Goal: Information Seeking & Learning: Learn about a topic

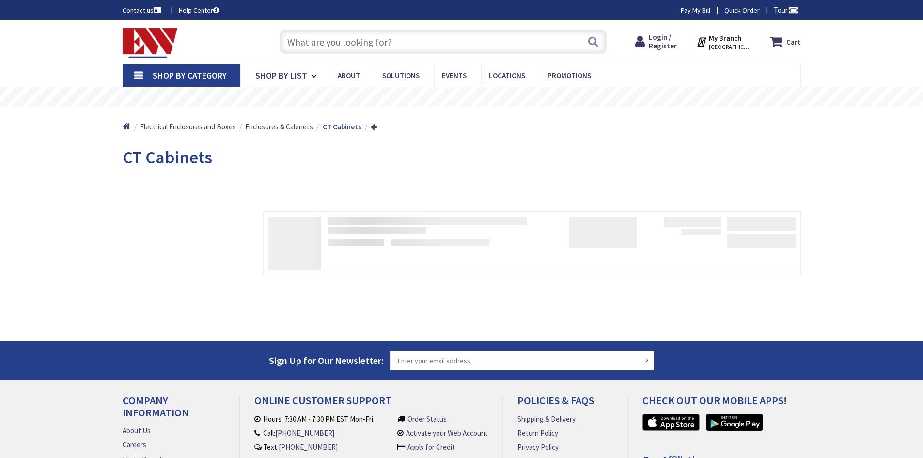
type input "[DATE][STREET_ADDRESS][DATE]"
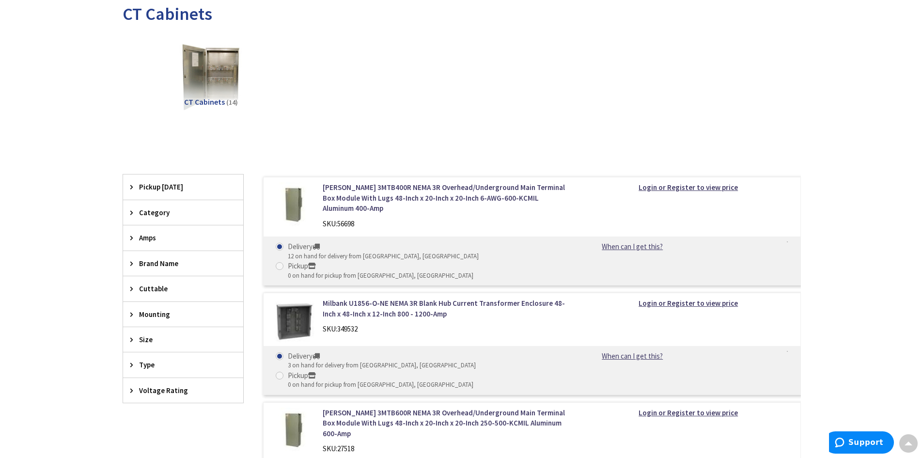
scroll to position [145, 0]
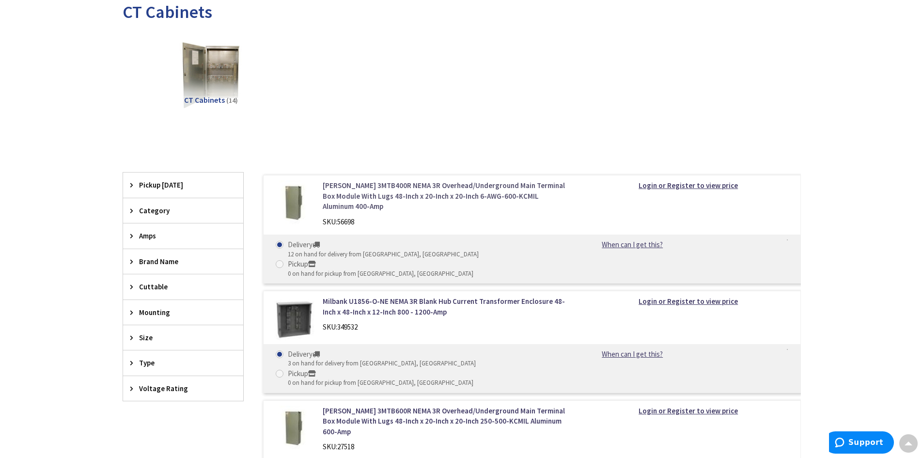
click at [392, 186] on link "[PERSON_NAME] 3MTB400R NEMA 3R Overhead/Underground Main Terminal Box Module Wi…" at bounding box center [446, 195] width 247 height 31
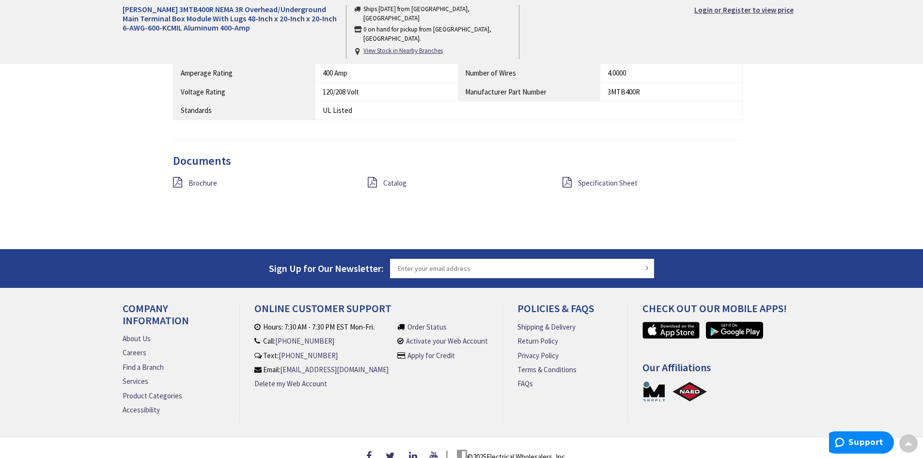
scroll to position [678, 0]
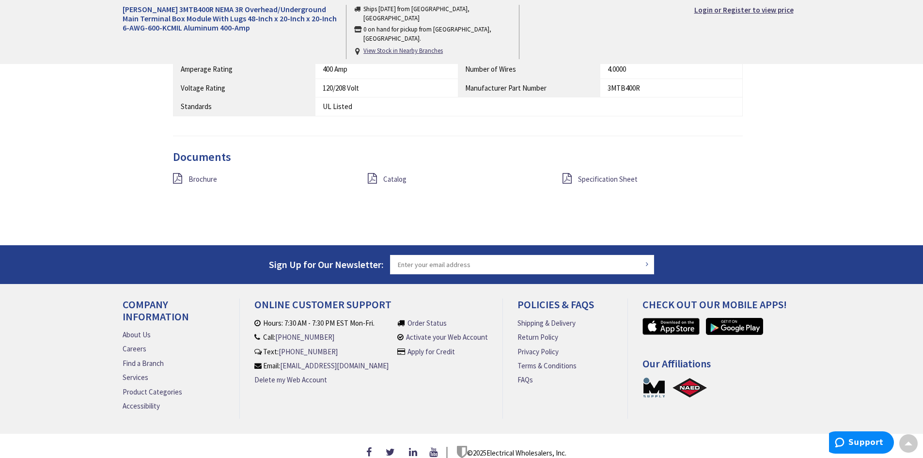
click at [380, 182] on div "Catalog" at bounding box center [457, 179] width 195 height 12
click at [570, 178] on icon at bounding box center [567, 178] width 9 height 11
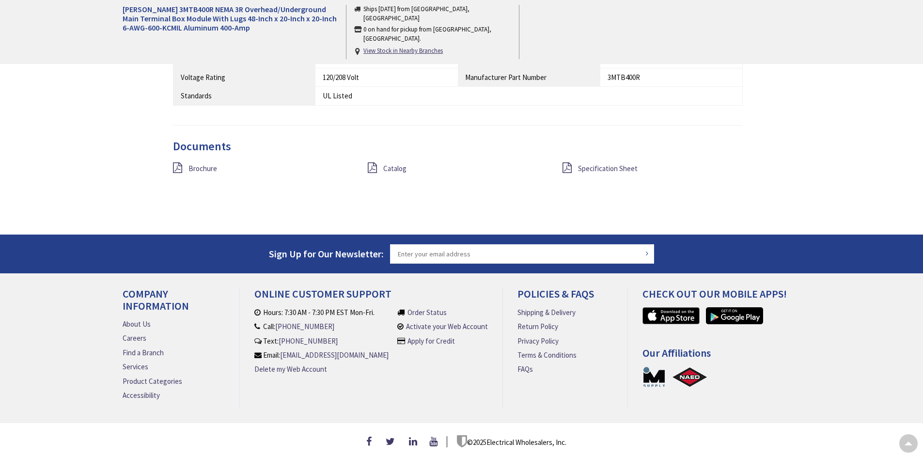
scroll to position [693, 0]
click at [371, 162] on icon at bounding box center [372, 167] width 9 height 11
